Goal: Task Accomplishment & Management: Use online tool/utility

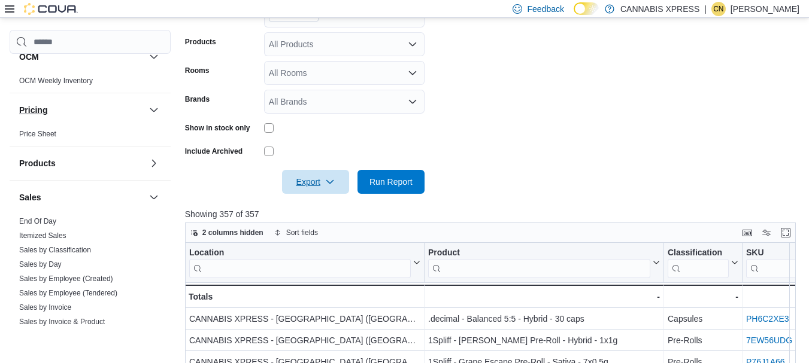
scroll to position [639, 0]
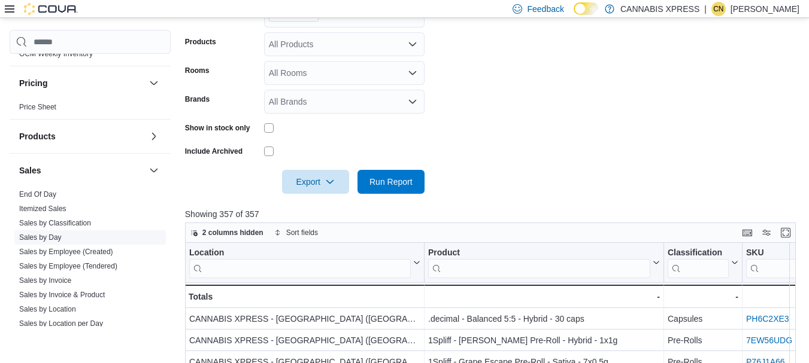
click at [48, 235] on link "Sales by Day" at bounding box center [40, 237] width 43 height 8
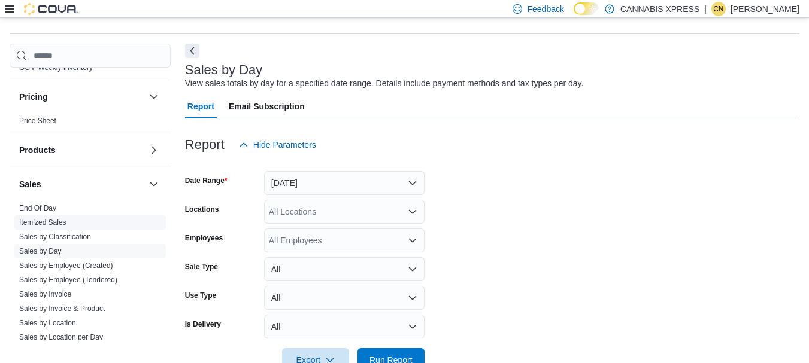
scroll to position [28, 0]
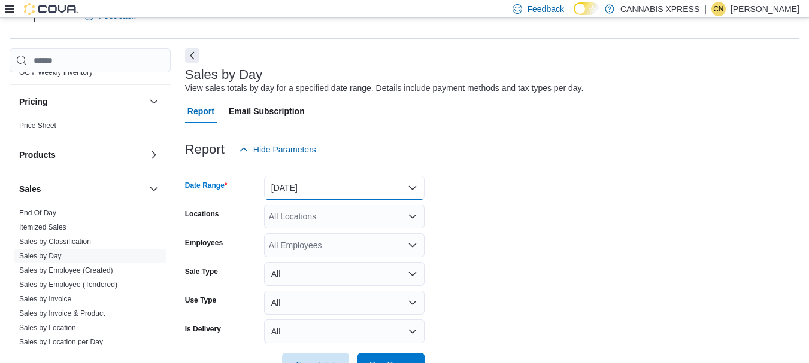
click at [414, 187] on button "[DATE]" at bounding box center [344, 188] width 160 height 24
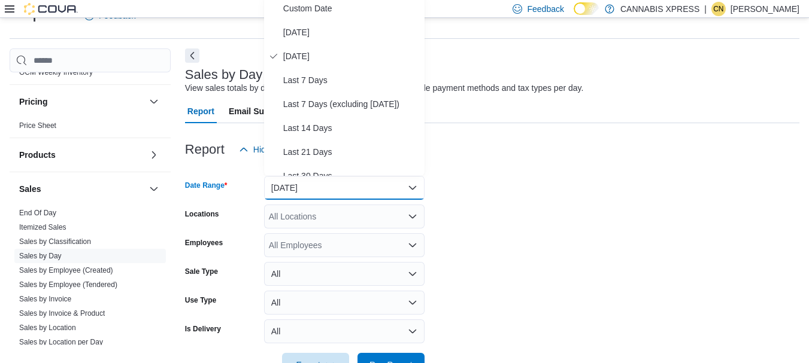
scroll to position [24, 0]
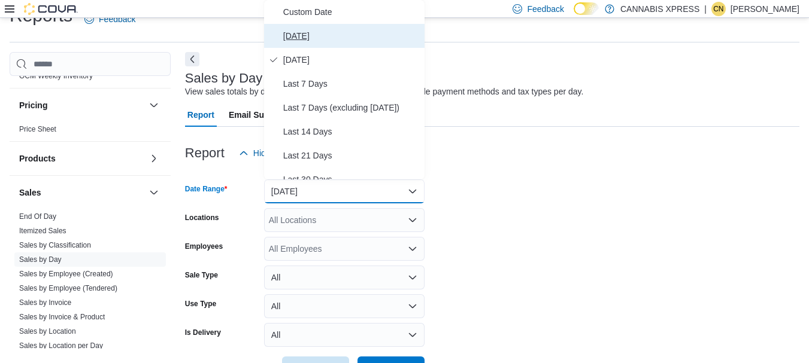
click at [297, 38] on span "[DATE]" at bounding box center [351, 36] width 137 height 14
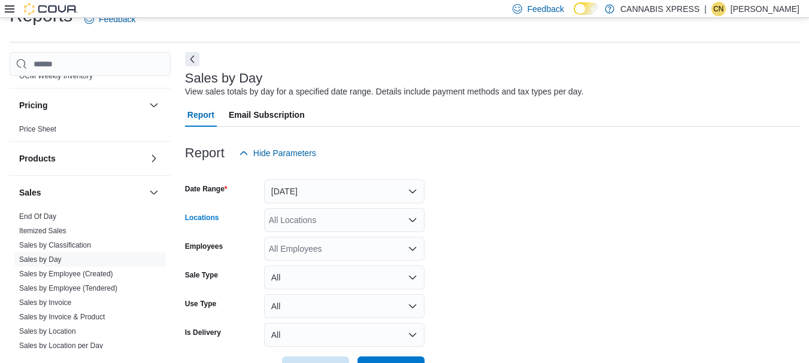
click at [414, 221] on icon "Open list of options" at bounding box center [412, 221] width 7 height 4
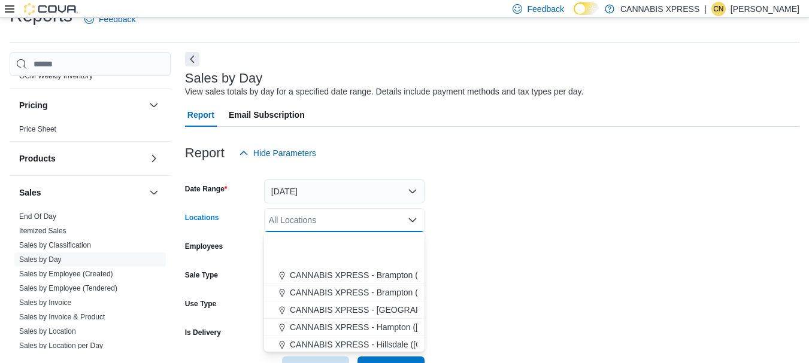
scroll to position [160, 0]
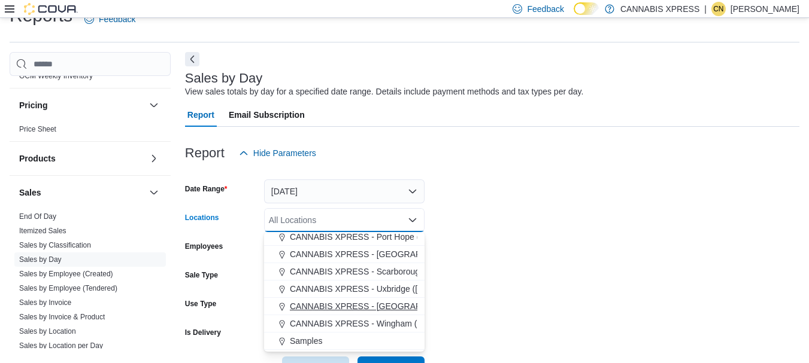
click at [389, 307] on span "CANNABIS XPRESS - [GEOGRAPHIC_DATA] ([GEOGRAPHIC_DATA])" at bounding box center [424, 307] width 269 height 12
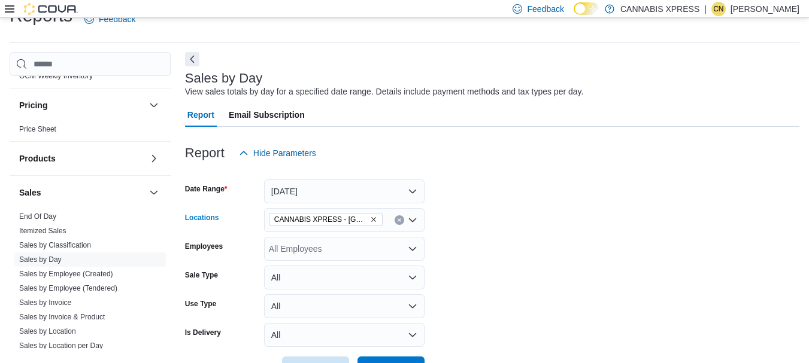
scroll to position [65, 0]
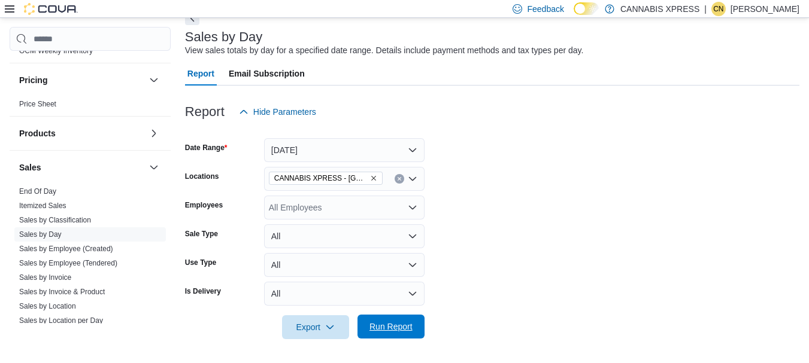
click at [383, 332] on span "Run Report" at bounding box center [390, 327] width 43 height 12
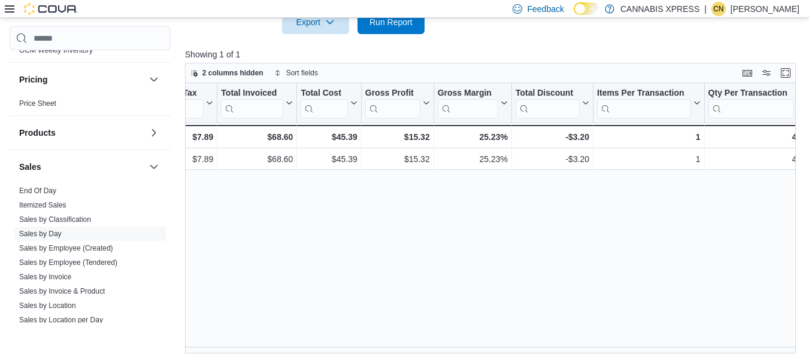
scroll to position [0, 876]
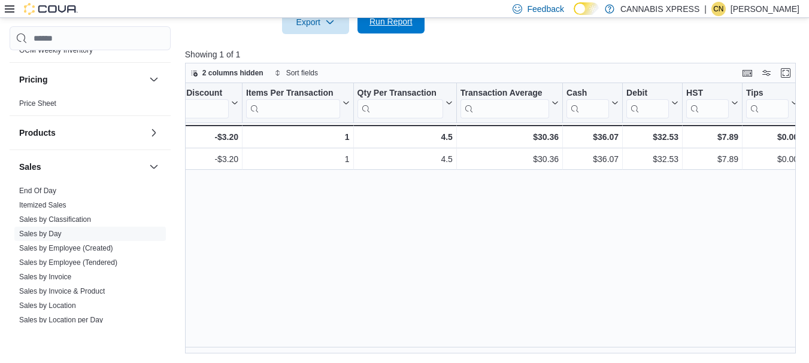
click at [412, 26] on span "Run Report" at bounding box center [390, 22] width 43 height 12
